Goal: Transaction & Acquisition: Purchase product/service

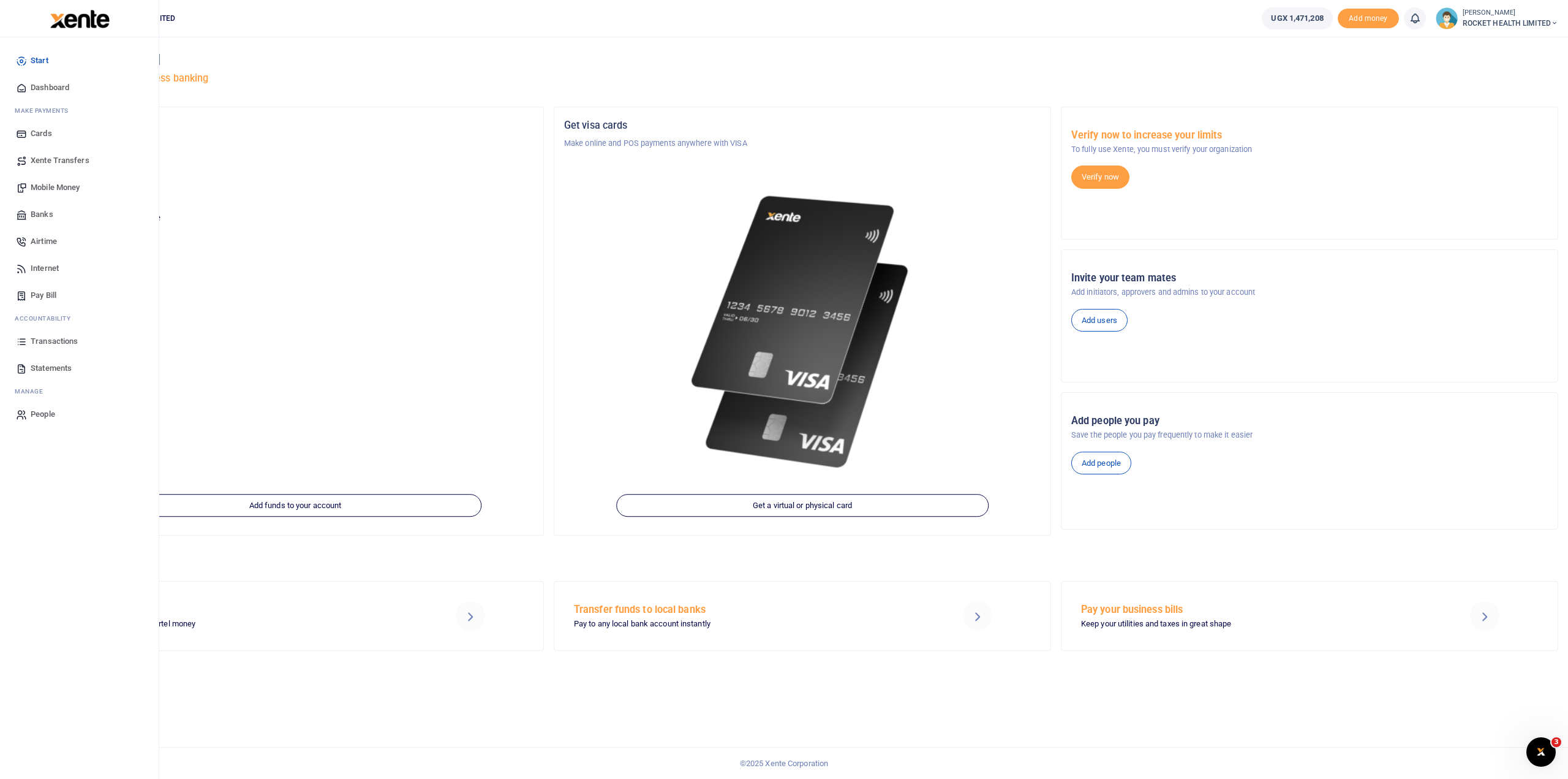
click at [50, 245] on span "Airtime" at bounding box center [43, 241] width 26 height 13
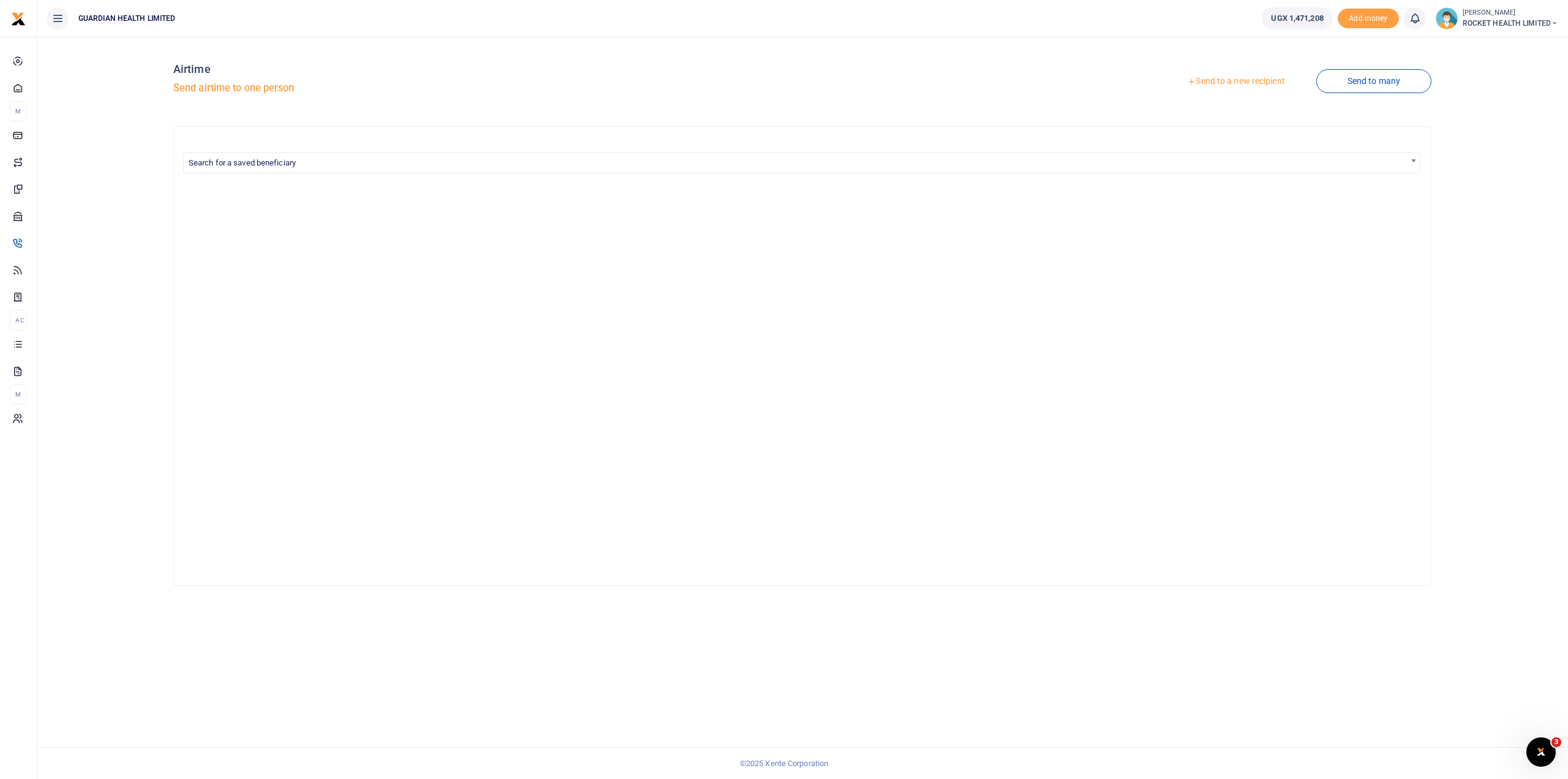
click at [1247, 83] on link "Send to a new recipient" at bounding box center [1234, 81] width 159 height 23
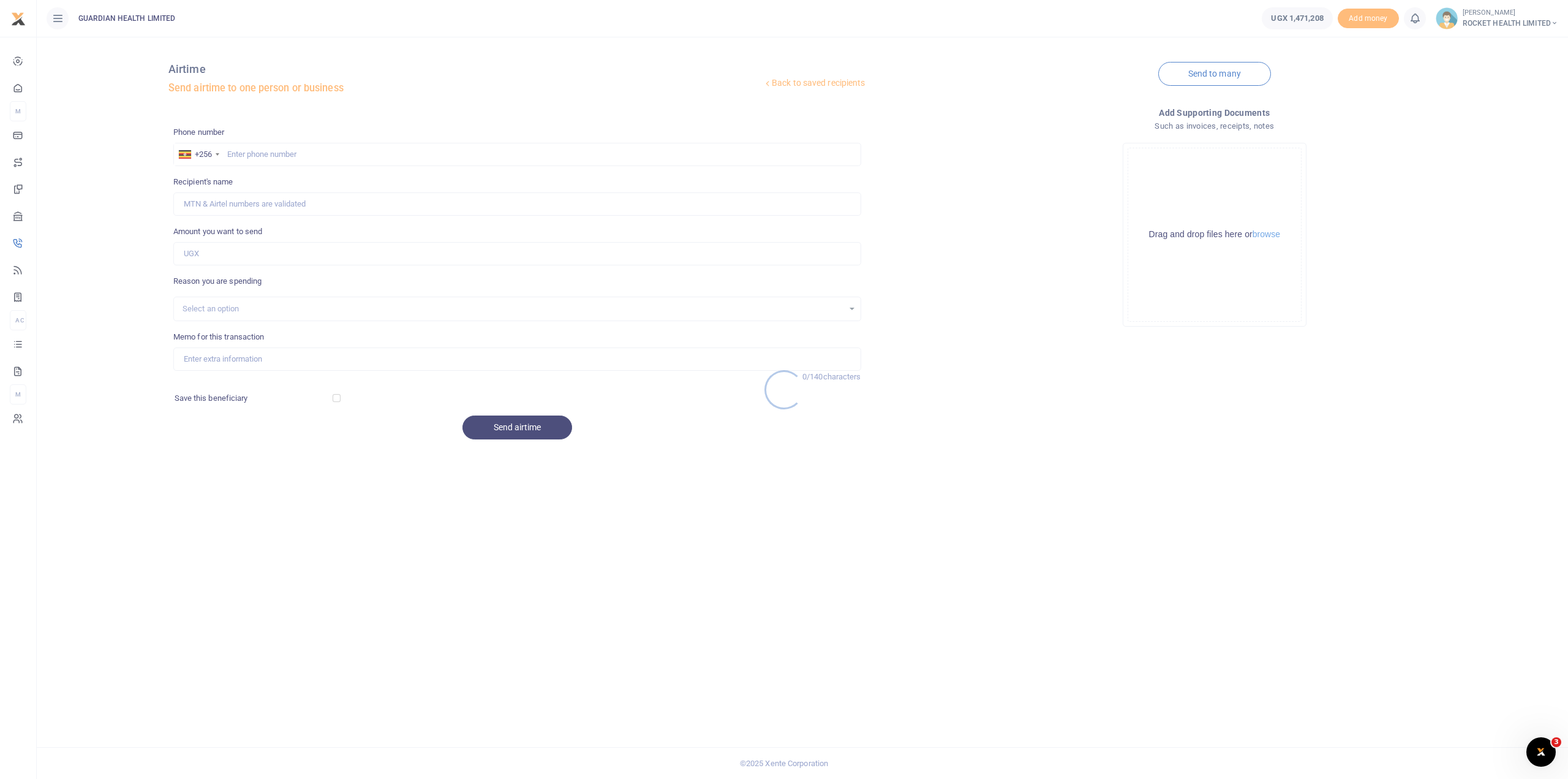
click at [253, 153] on div at bounding box center [784, 390] width 1568 height 779
click at [234, 158] on input "text" at bounding box center [516, 155] width 688 height 23
type input "772449909"
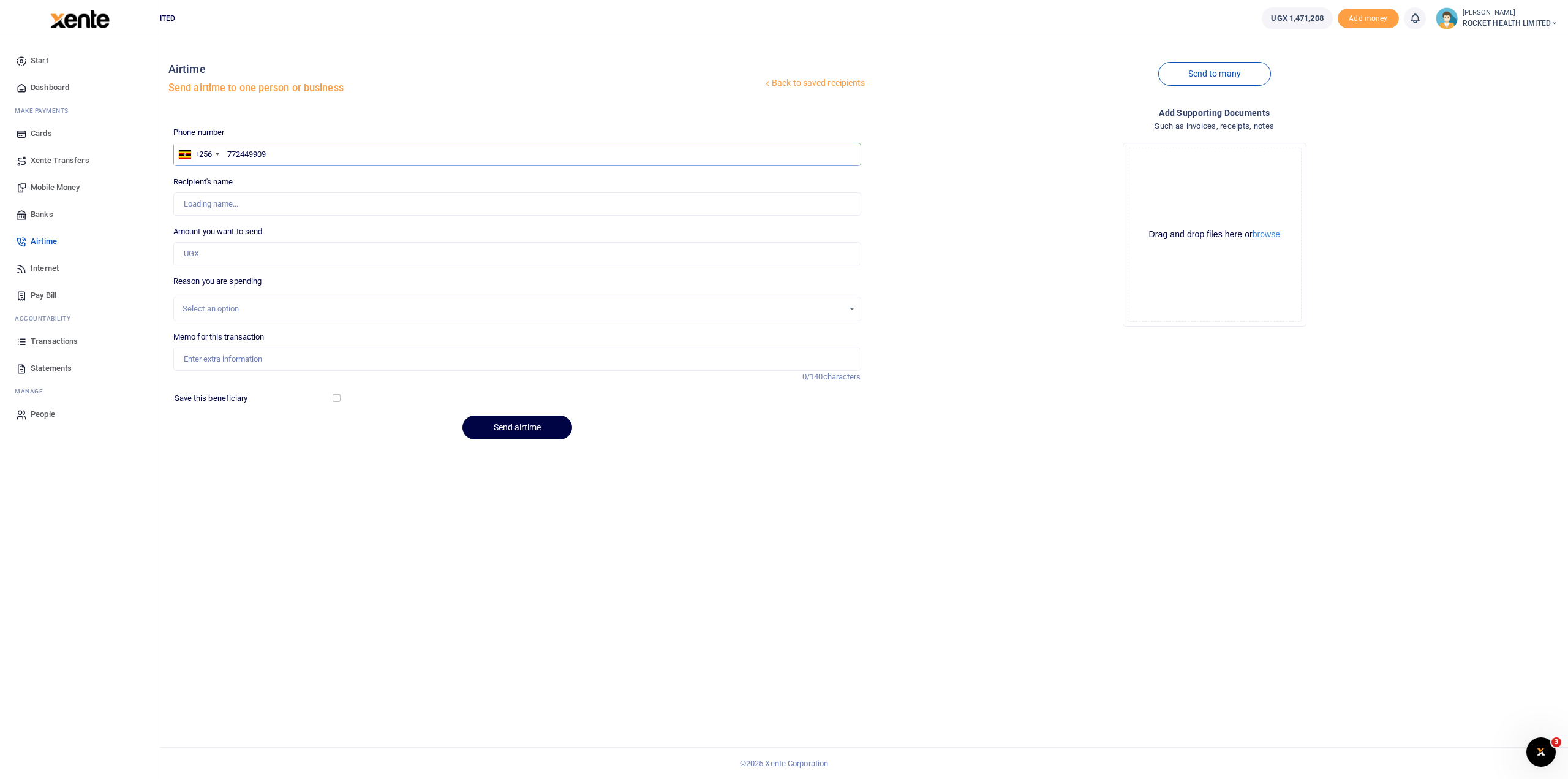
type input "Akuwa Bagenda"
type input "772449909"
click at [206, 254] on input "Amount you want to send" at bounding box center [516, 253] width 688 height 23
type input "35,000"
click at [235, 312] on div "Select an option" at bounding box center [514, 308] width 661 height 13
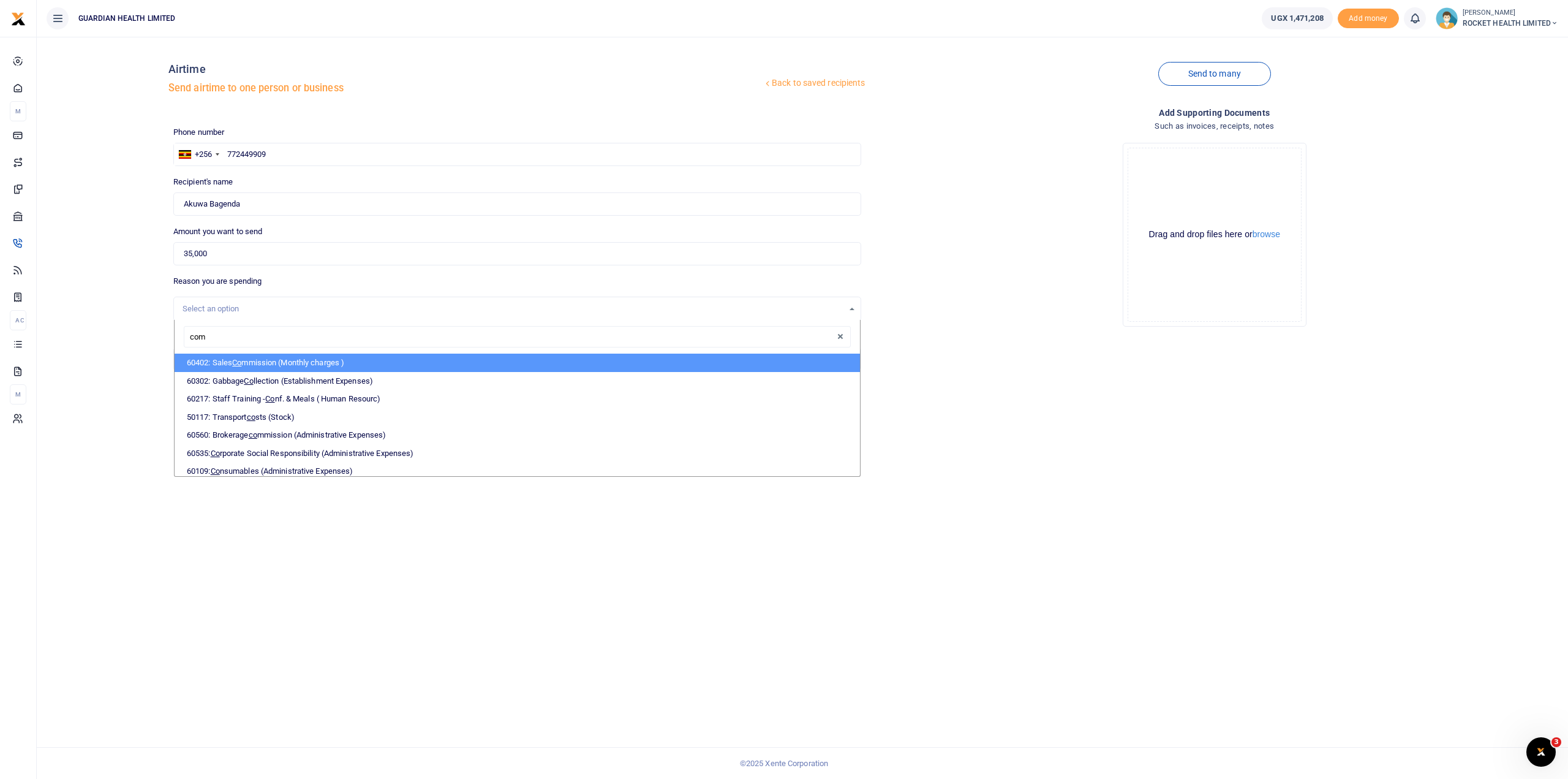
type input "comm"
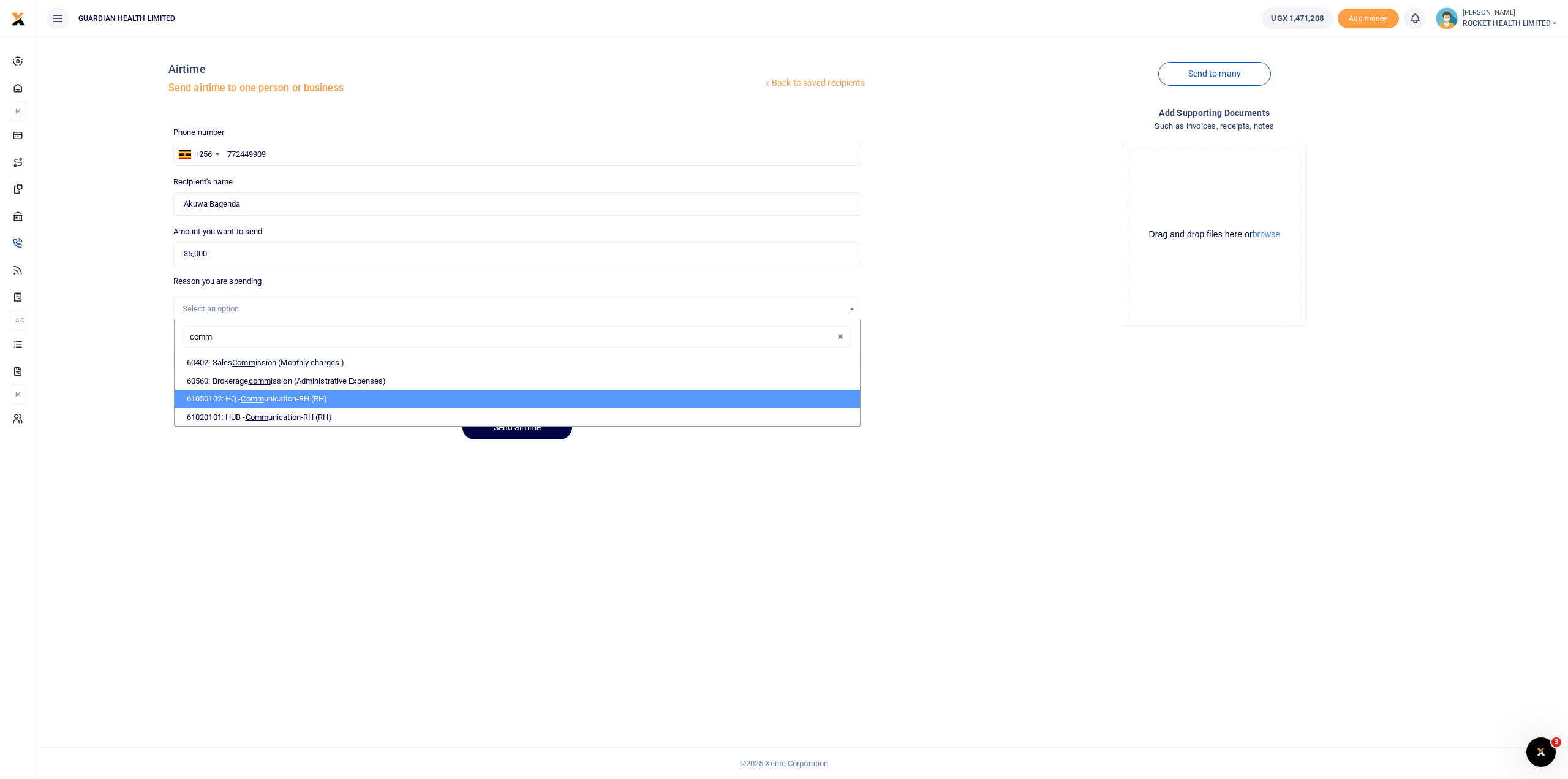
click at [297, 399] on li "61050102: HQ - Comm unication-RH (RH)" at bounding box center [516, 398] width 686 height 19
select select "5443"
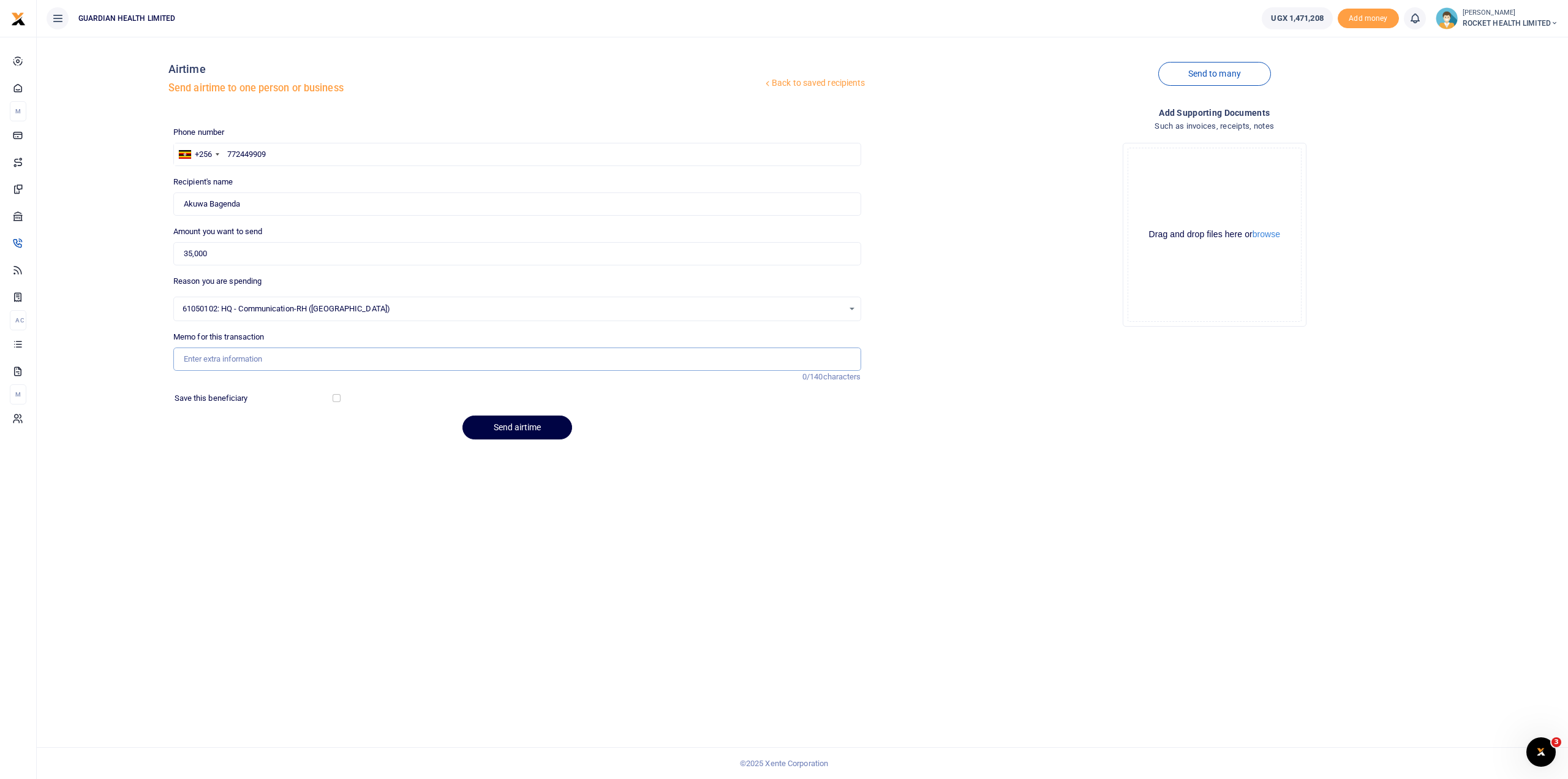
click at [219, 357] on input "Memo for this transaction" at bounding box center [516, 359] width 688 height 23
type input "Airtime top up [DATE]"
click at [510, 424] on button "Send airtime" at bounding box center [517, 427] width 110 height 23
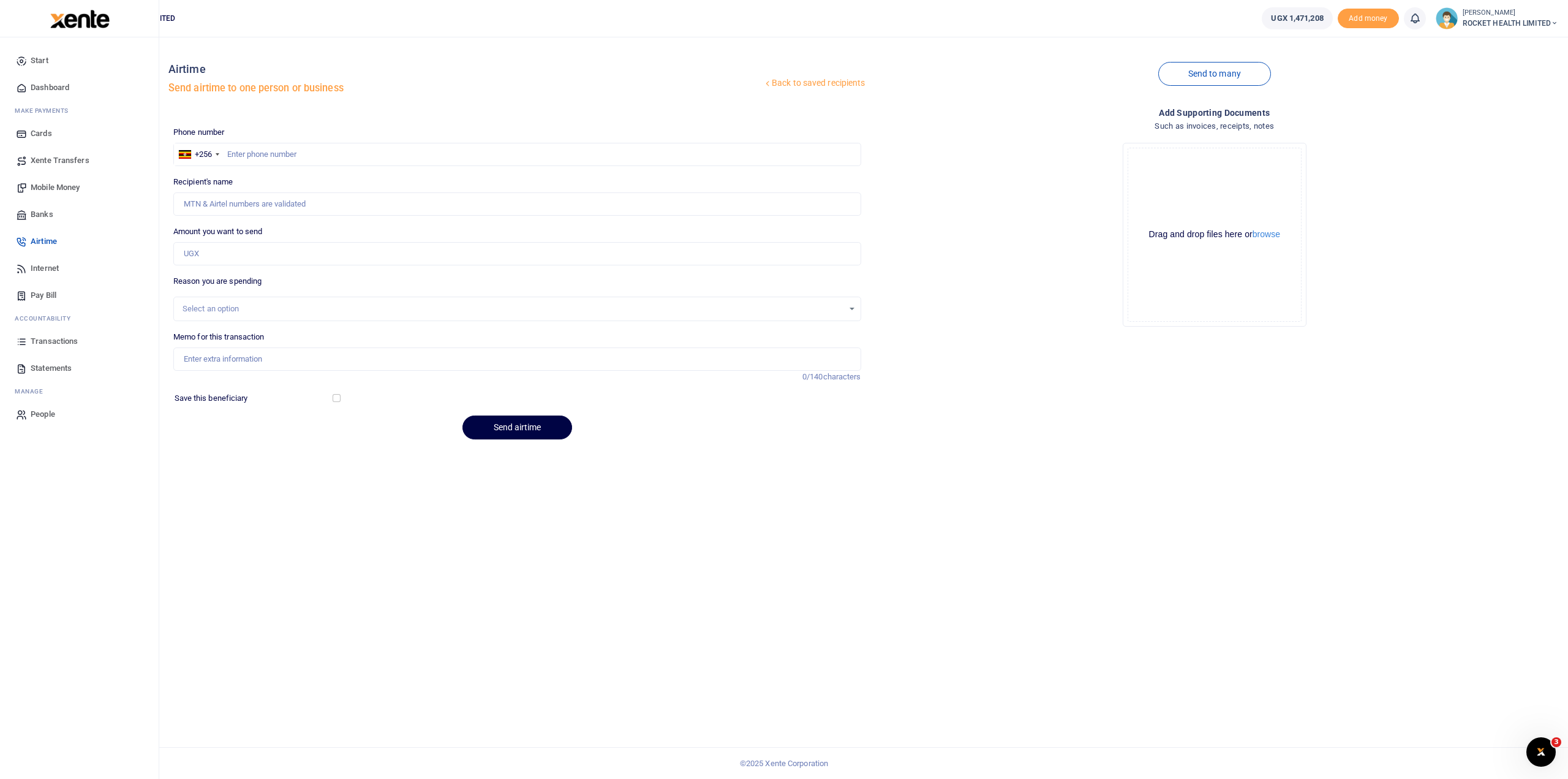
click at [63, 344] on span "Transactions" at bounding box center [54, 341] width 47 height 13
